Goal: Task Accomplishment & Management: Use online tool/utility

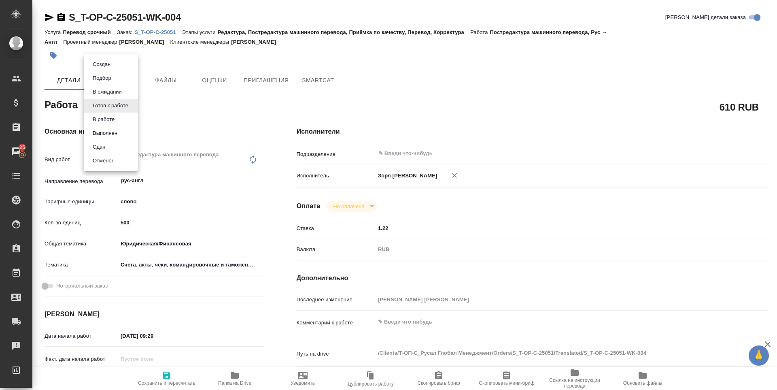
click at [128, 109] on body "🙏 .cls-1 fill:#fff; AWATERA Zoria Tatiana Клиенты Спецификации Заказы 25 Чаты T…" at bounding box center [388, 195] width 777 height 390
click at [120, 123] on li "В работе" at bounding box center [111, 119] width 54 height 14
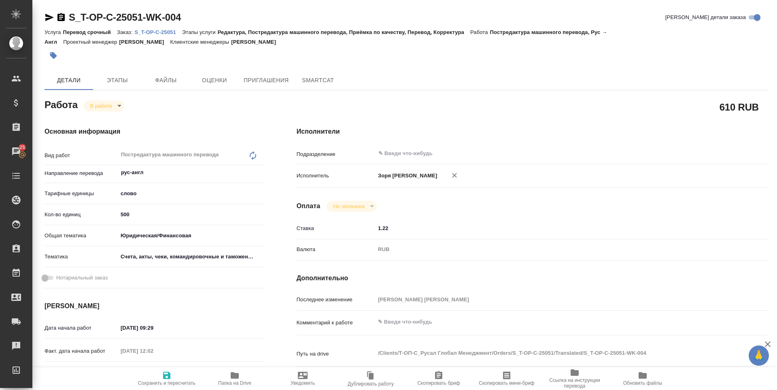
type textarea "x"
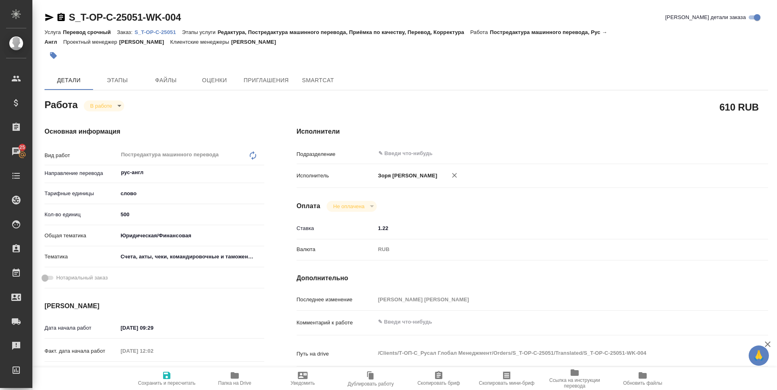
type textarea "x"
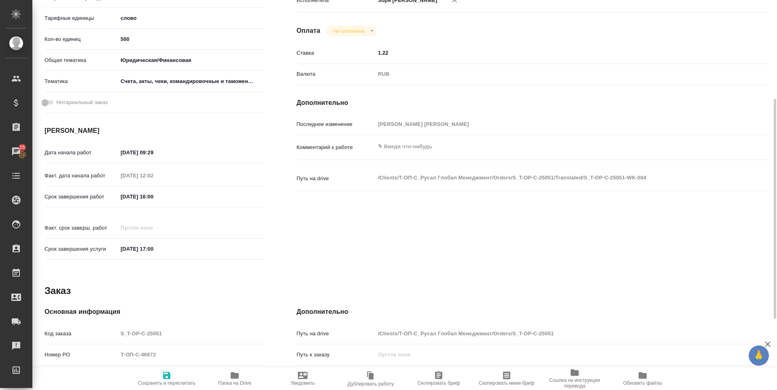
type textarea "x"
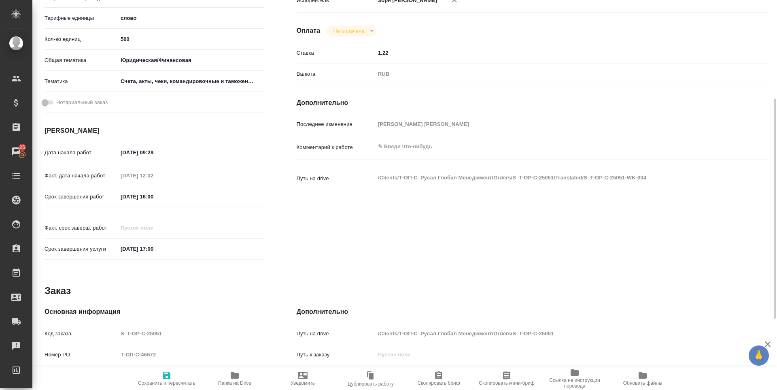
scroll to position [313, 0]
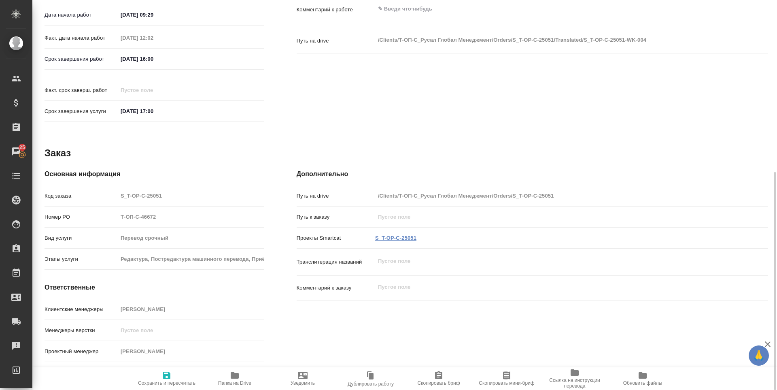
click at [388, 235] on link "S_T-OP-C-25051" at bounding box center [395, 238] width 41 height 6
type textarea "x"
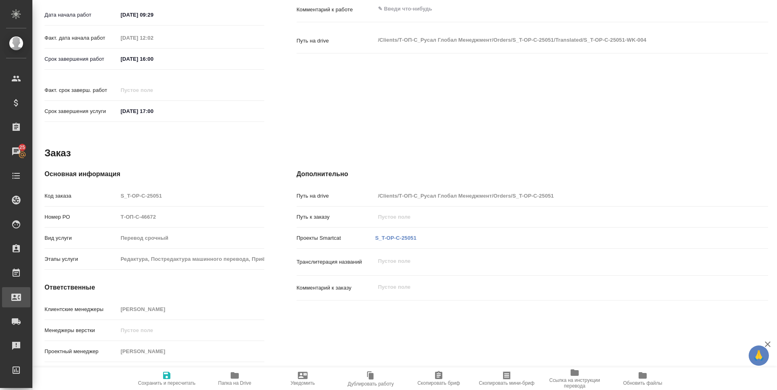
type textarea "x"
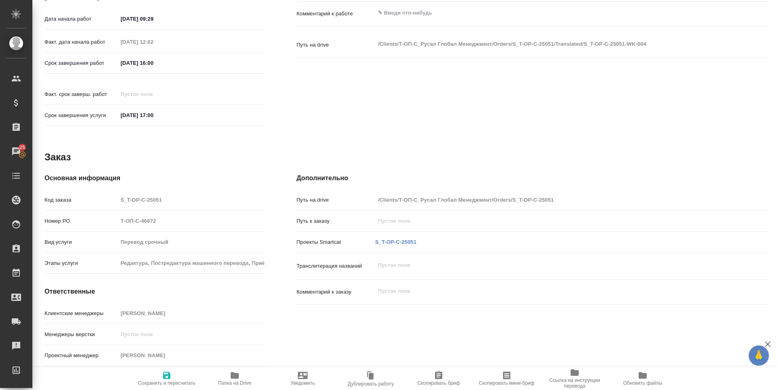
scroll to position [0, 0]
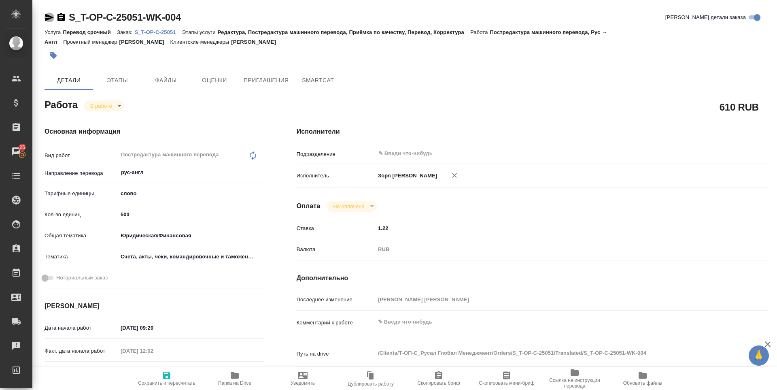
click at [48, 19] on icon "button" at bounding box center [49, 17] width 8 height 7
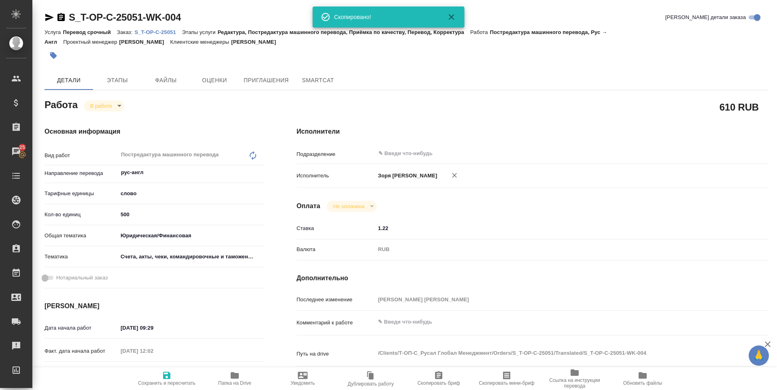
type textarea "x"
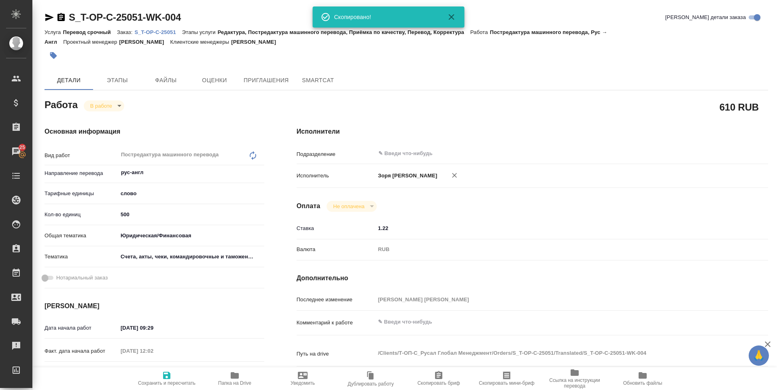
click at [115, 106] on body "🙏 .cls-1 fill:#fff; AWATERA Zoria Tatiana Клиенты Спецификации Заказы 25 Чаты T…" at bounding box center [388, 195] width 777 height 390
click at [111, 118] on button "Выполнен" at bounding box center [105, 119] width 30 height 9
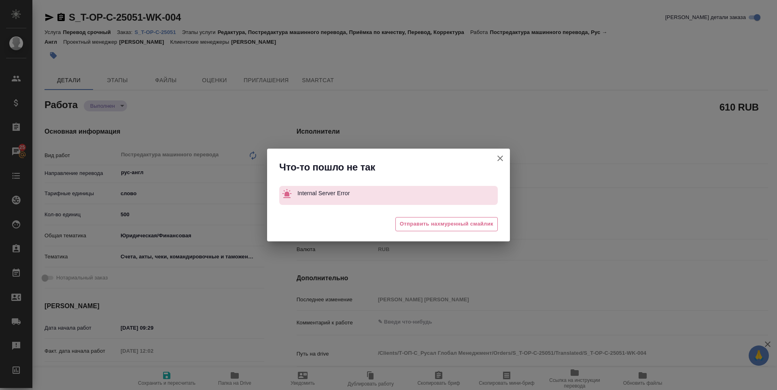
type textarea "x"
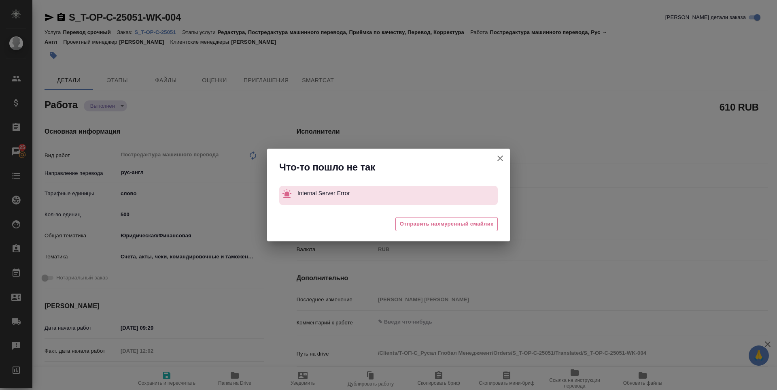
type textarea "x"
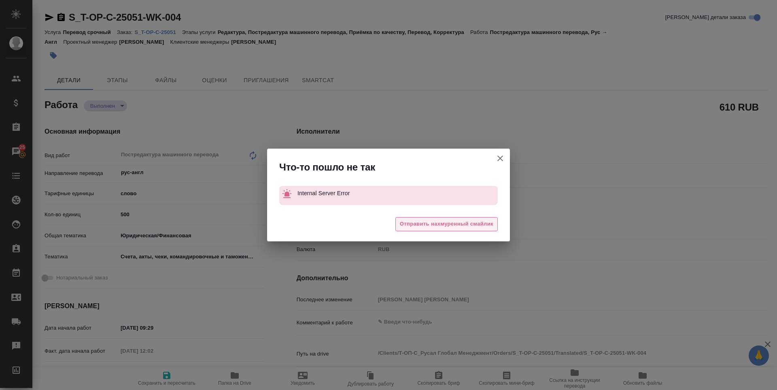
type textarea "x"
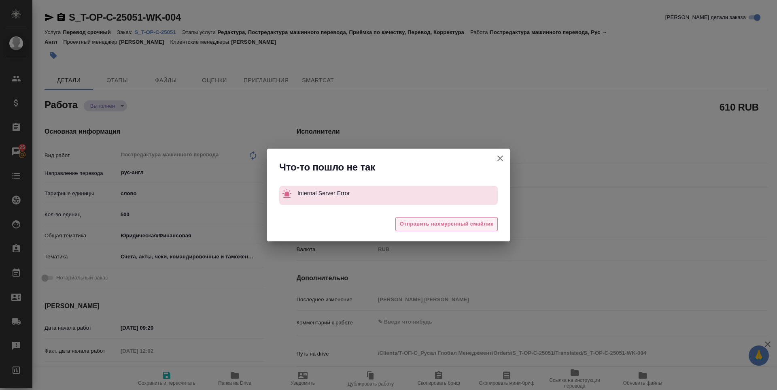
click at [415, 226] on span "Отправить нахмуренный смайлик" at bounding box center [446, 223] width 93 height 9
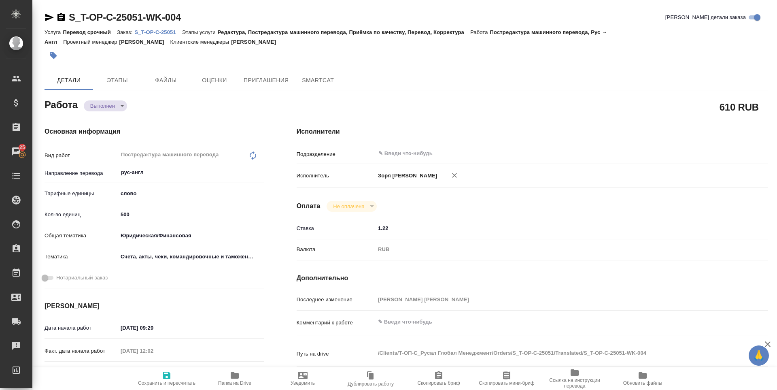
type textarea "x"
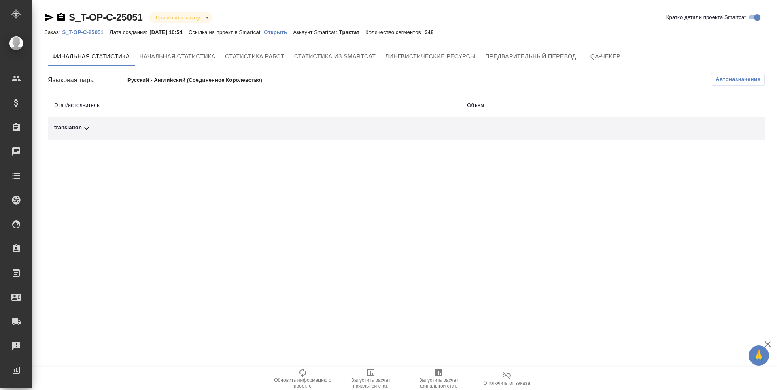
click at [434, 377] on span "Запустить расчет финальной стат." at bounding box center [438, 382] width 58 height 11
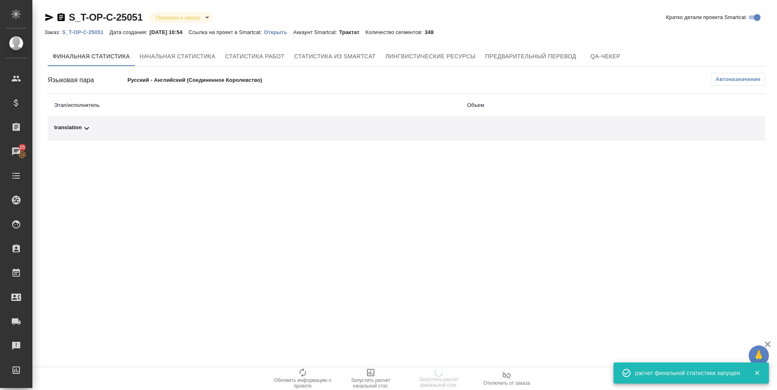
click at [81, 131] on div "translation" at bounding box center [254, 128] width 400 height 10
